Goal: Navigation & Orientation: Find specific page/section

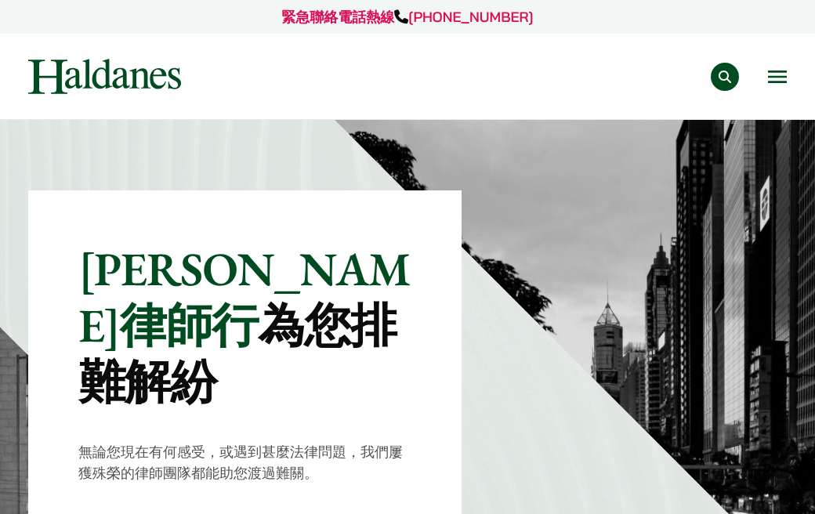
click at [773, 71] on button "Open menu" at bounding box center [777, 77] width 19 height 13
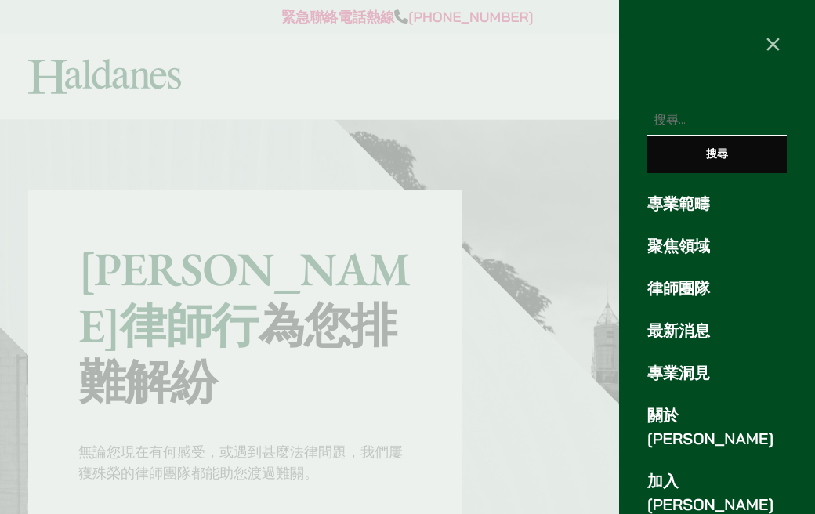
click at [662, 283] on link "律師團隊" at bounding box center [718, 289] width 140 height 24
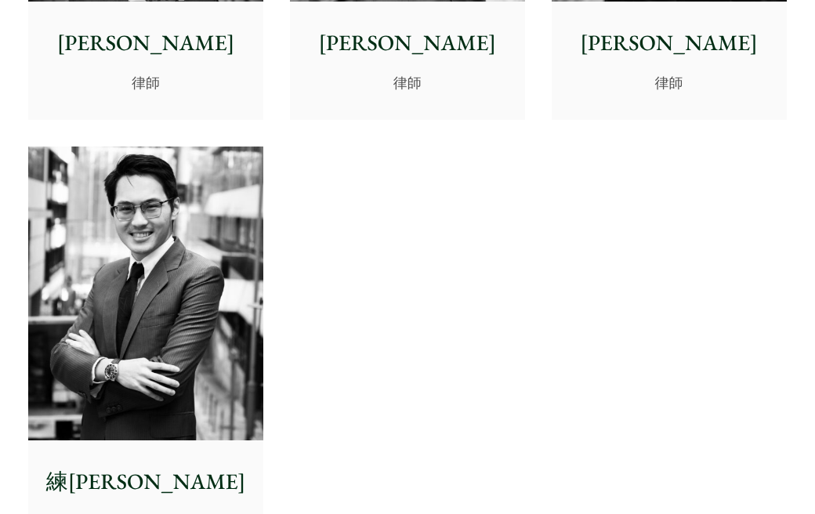
scroll to position [5802, 0]
